Goal: Find specific page/section

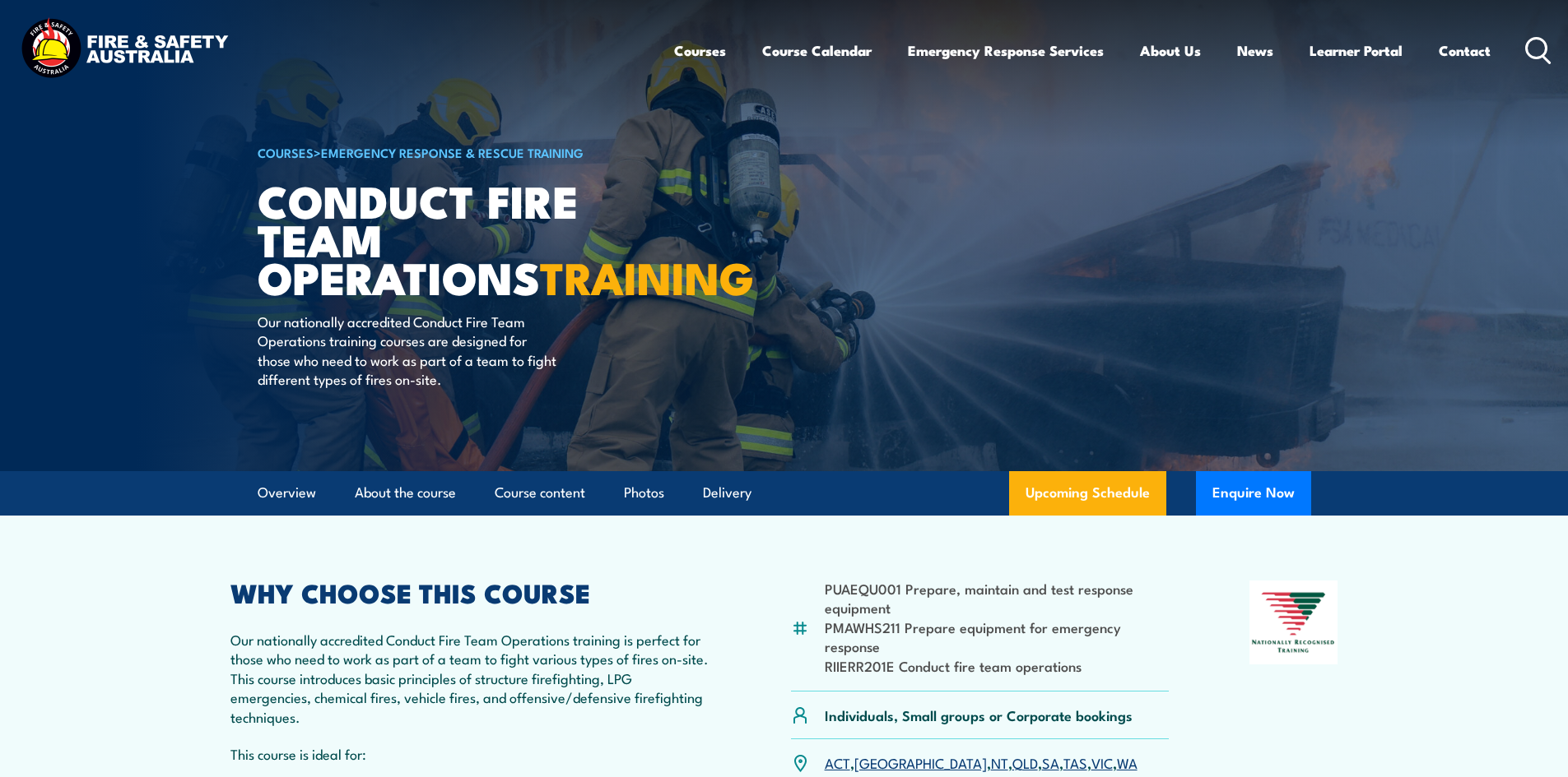
click at [558, 59] on div "Courses Course Calendar Emergency Response Services Services Overview Emergency…" at bounding box center [784, 50] width 1535 height 71
click at [1549, 50] on icon at bounding box center [1538, 50] width 26 height 27
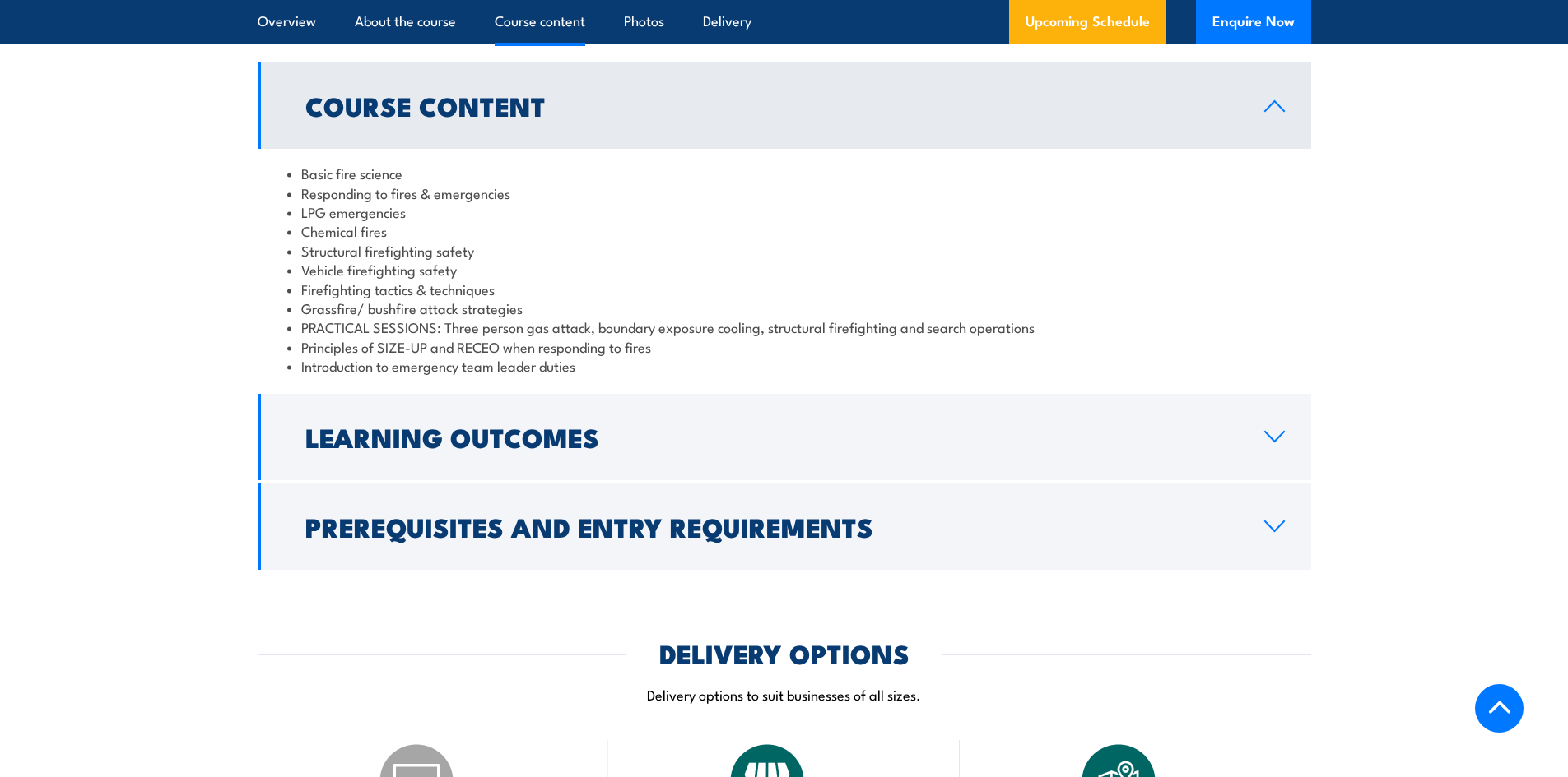
scroll to position [1645, 0]
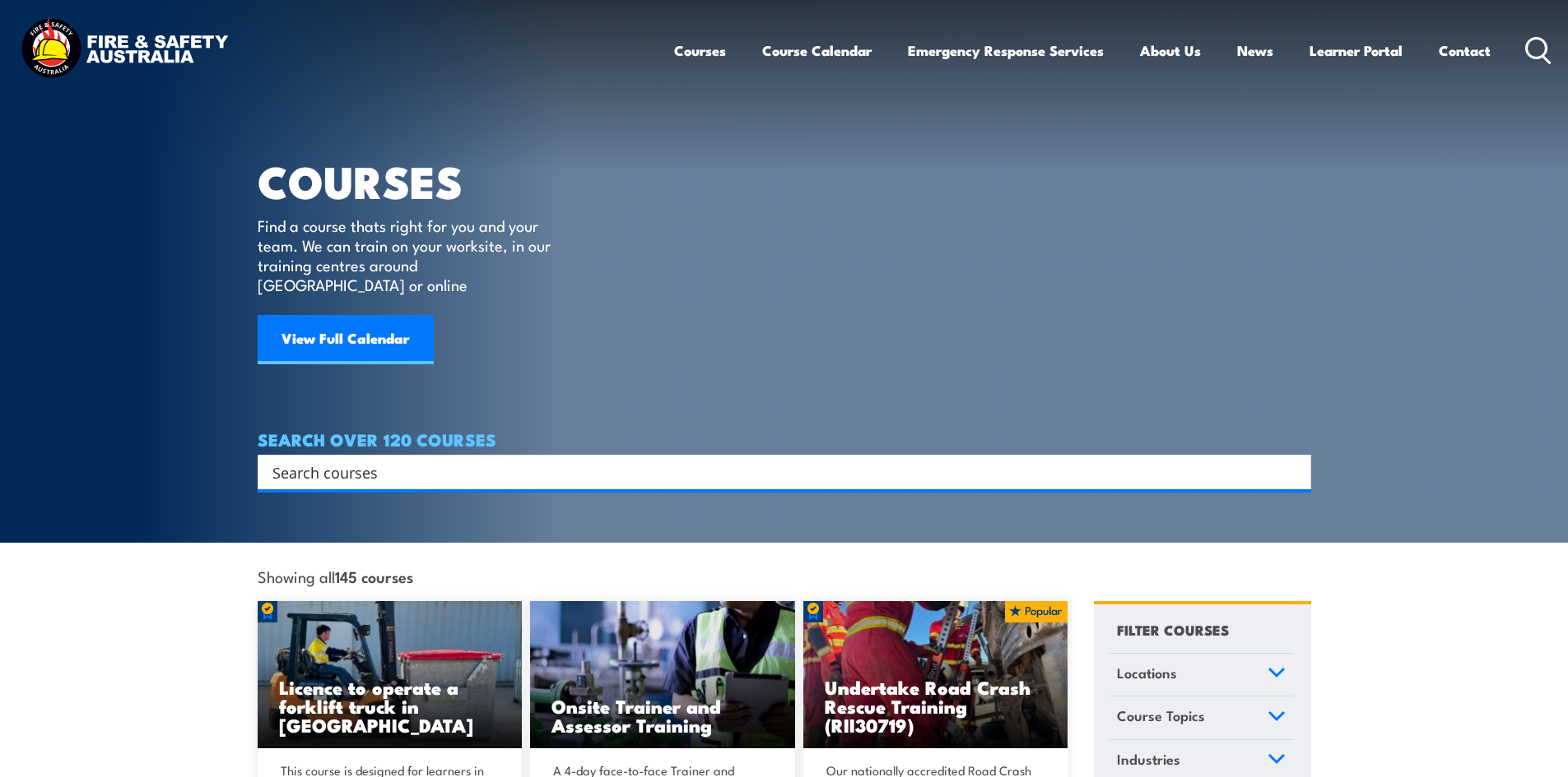
click at [382, 462] on input "Search input" at bounding box center [773, 472] width 1002 height 25
paste input "RIIERR201E"
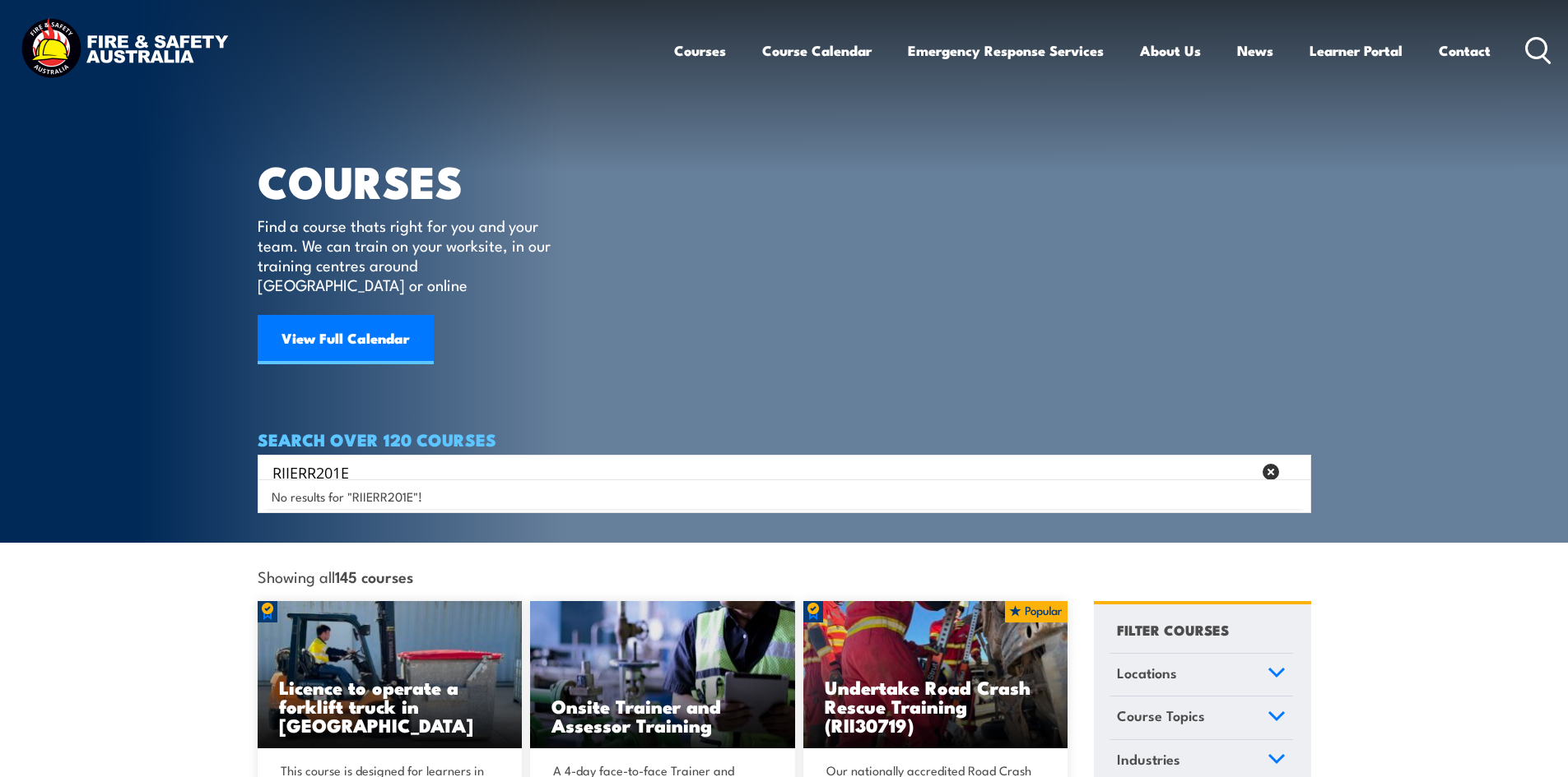
type input "RIIERR201E"
click at [639, 297] on article "COURSES Find a course thats right for you and your team. We can train on your w…" at bounding box center [784, 244] width 1053 height 490
